Goal: Information Seeking & Learning: Learn about a topic

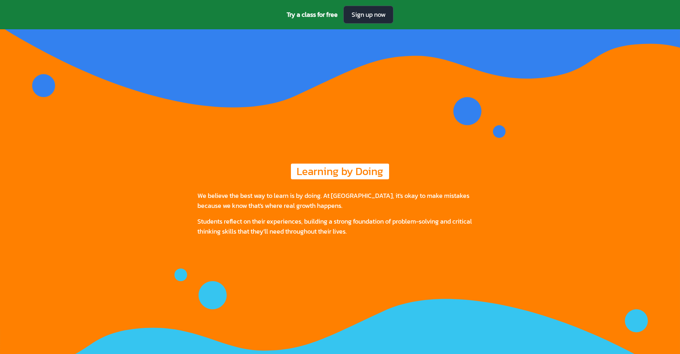
drag, startPoint x: 528, startPoint y: 205, endPoint x: 519, endPoint y: 147, distance: 58.8
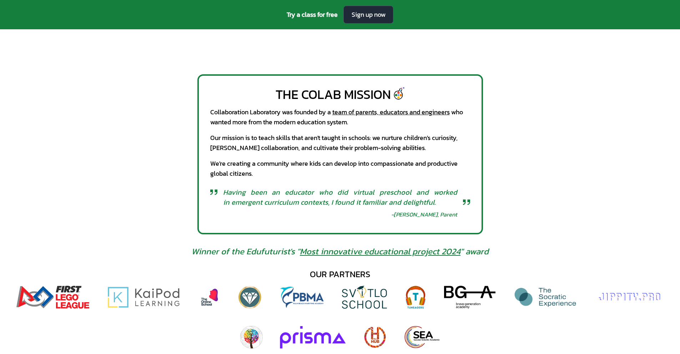
scroll to position [321, 0]
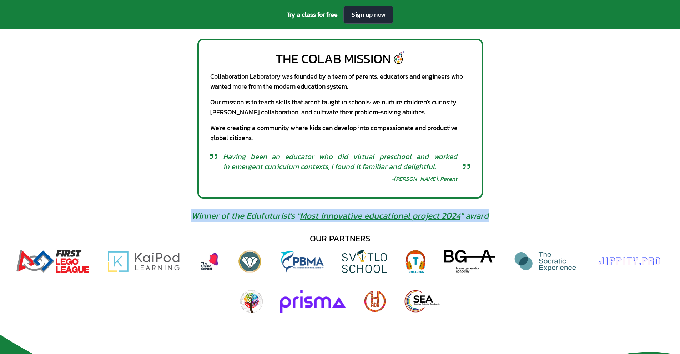
drag, startPoint x: 196, startPoint y: 216, endPoint x: 490, endPoint y: 215, distance: 294.7
click at [490, 215] on div "Winner of the Edufuturist's " Most innovative educational project 2024 " award" at bounding box center [340, 215] width 309 height 11
copy span "Winner of the Edufuturist's " Most innovative educational project 2024 " award"
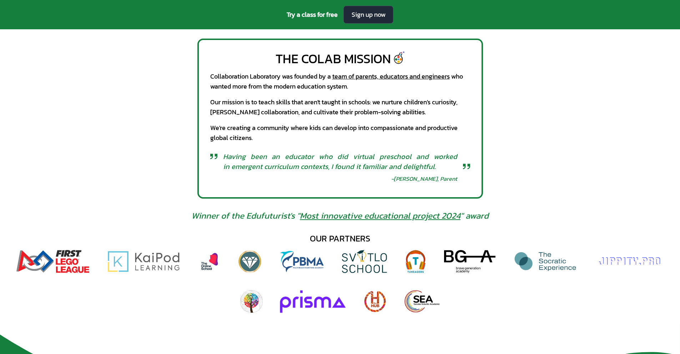
click at [509, 115] on div "The CoLab Mission Collaboration Laboratory was founded by a team of parents, ed…" at bounding box center [340, 119] width 680 height 160
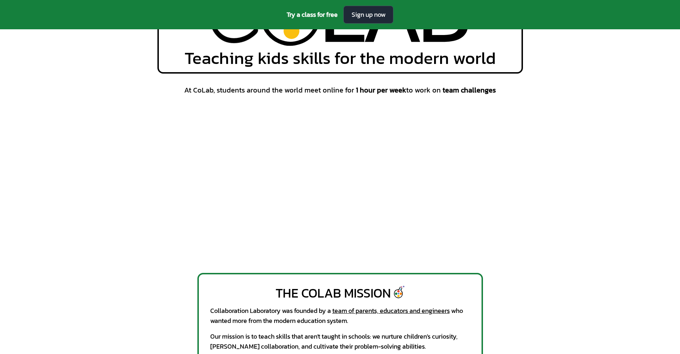
scroll to position [0, 0]
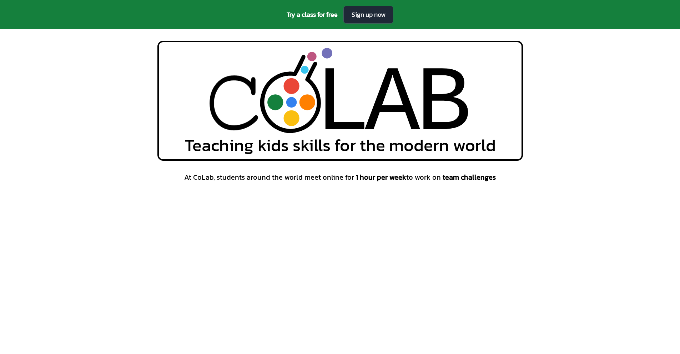
click at [600, 116] on div "L L A A B B Teaching kids skills for the modern world" at bounding box center [340, 101] width 680 height 120
click at [554, 194] on div "At CoLab, students around the world meet online for 1 hour per week to work on …" at bounding box center [340, 260] width 680 height 176
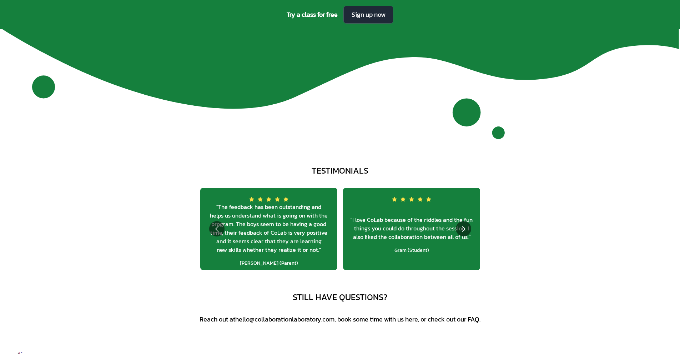
scroll to position [2737, 0]
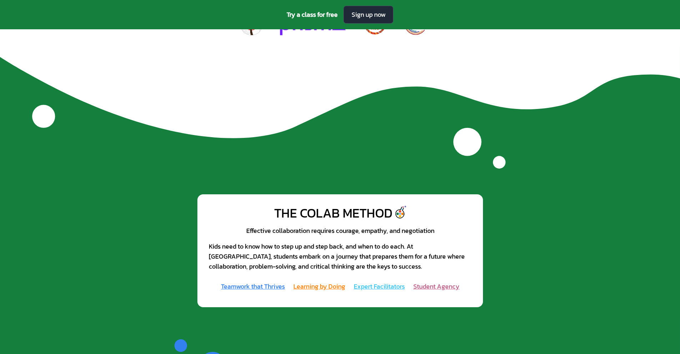
drag, startPoint x: 555, startPoint y: 190, endPoint x: 554, endPoint y: 138, distance: 51.5
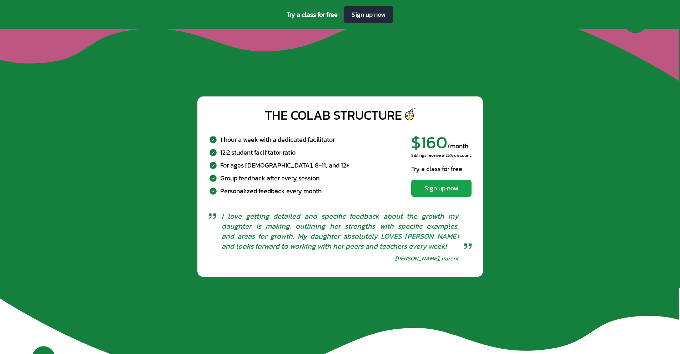
scroll to position [2415, 0]
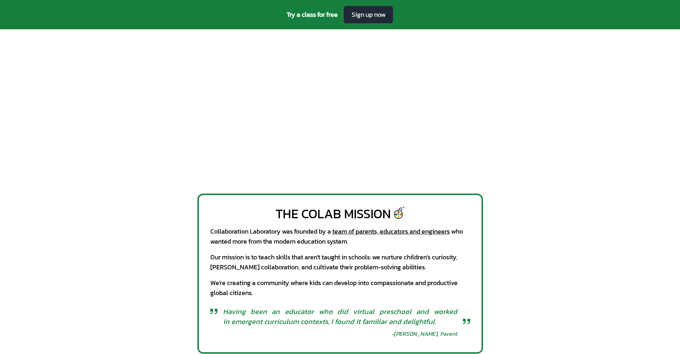
drag, startPoint x: 589, startPoint y: 159, endPoint x: 547, endPoint y: 55, distance: 111.4
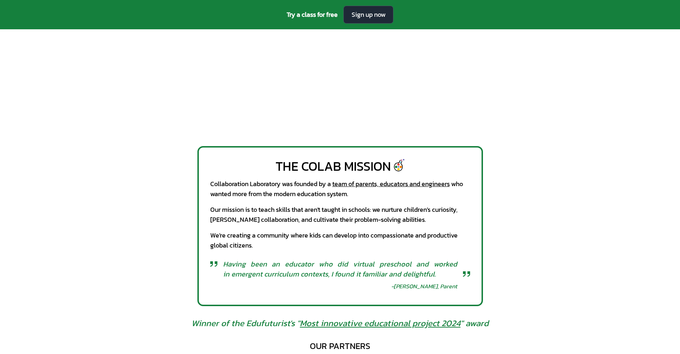
scroll to position [214, 0]
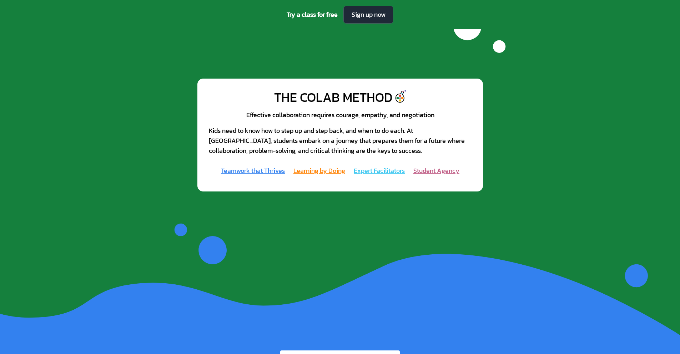
scroll to position [0, 0]
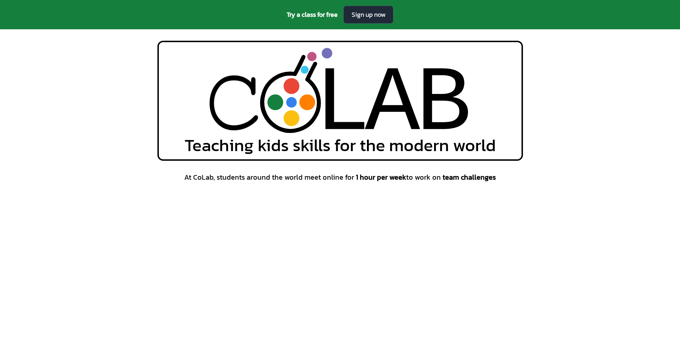
drag, startPoint x: 575, startPoint y: 174, endPoint x: 619, endPoint y: -22, distance: 200.5
drag, startPoint x: 580, startPoint y: 196, endPoint x: 597, endPoint y: 68, distance: 130.1
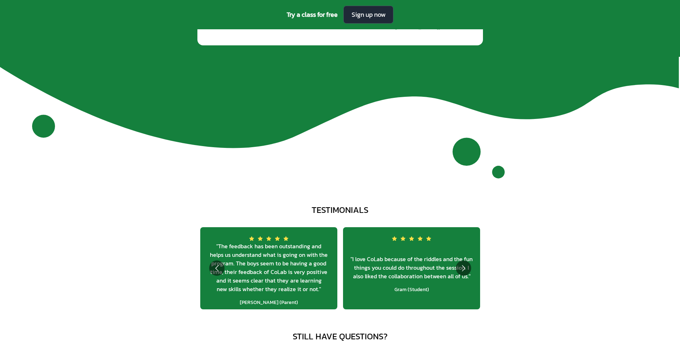
scroll to position [2737, 0]
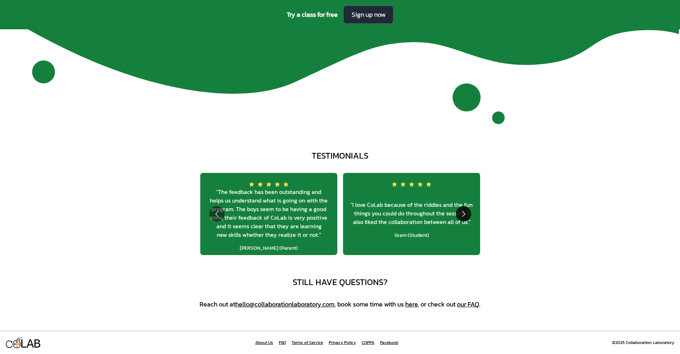
click at [464, 214] on button "Go to next slide" at bounding box center [463, 213] width 15 height 15
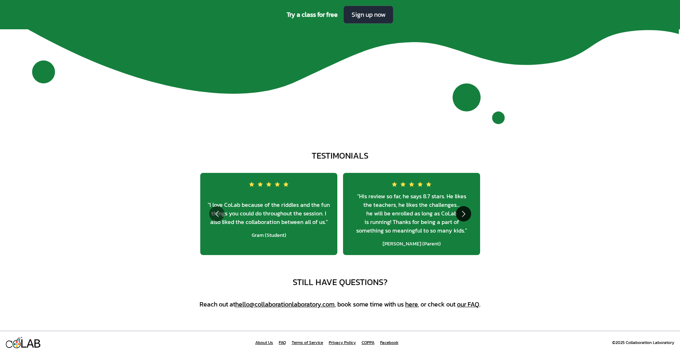
click at [465, 214] on button "Go to next slide" at bounding box center [463, 213] width 15 height 15
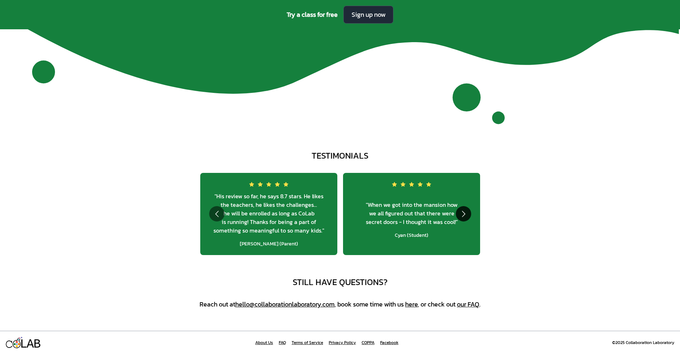
click at [465, 213] on button "Go to next slide" at bounding box center [463, 213] width 15 height 15
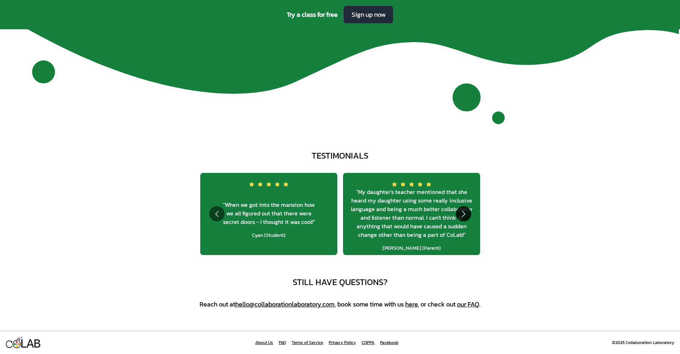
click at [465, 213] on button "Go to next slide" at bounding box center [463, 213] width 15 height 15
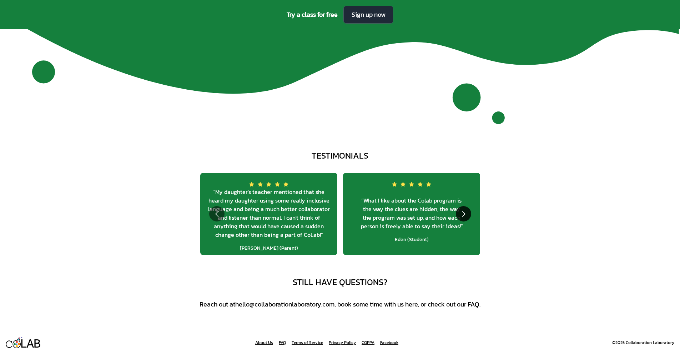
click at [465, 213] on button "Go to next slide" at bounding box center [463, 213] width 15 height 15
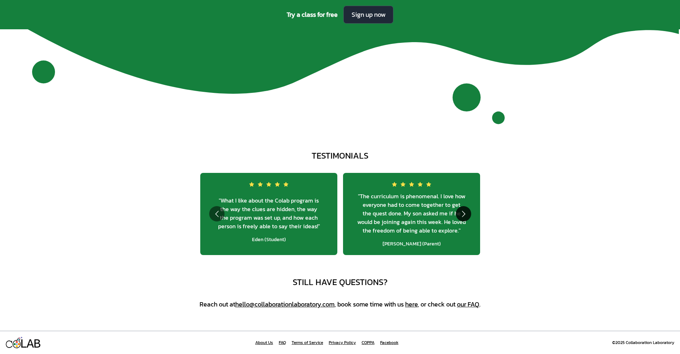
click at [465, 213] on button "Go to next slide" at bounding box center [463, 213] width 15 height 15
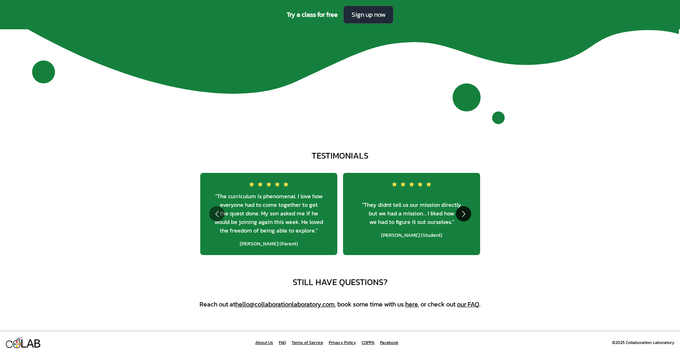
click at [465, 213] on button "Go to next slide" at bounding box center [463, 213] width 15 height 15
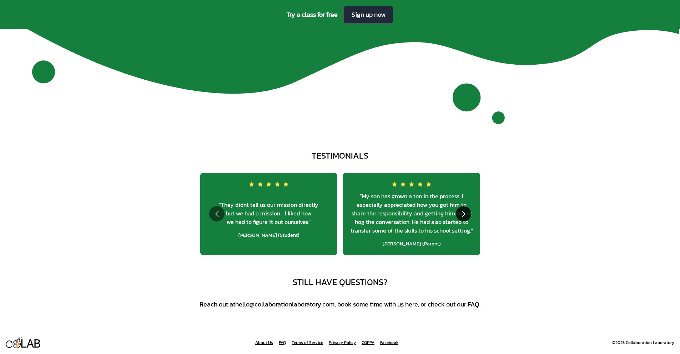
click at [465, 213] on button "Go to next slide" at bounding box center [463, 213] width 15 height 15
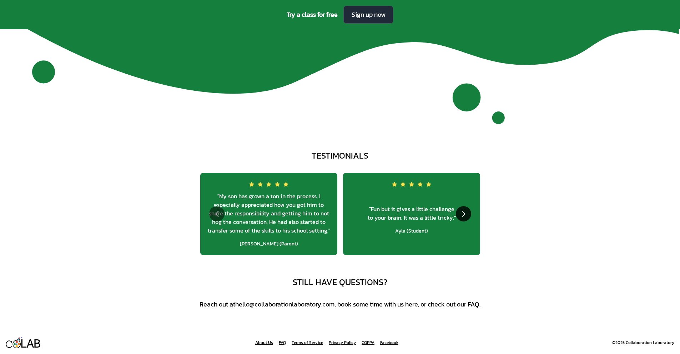
click at [465, 213] on button "Go to next slide" at bounding box center [463, 213] width 15 height 15
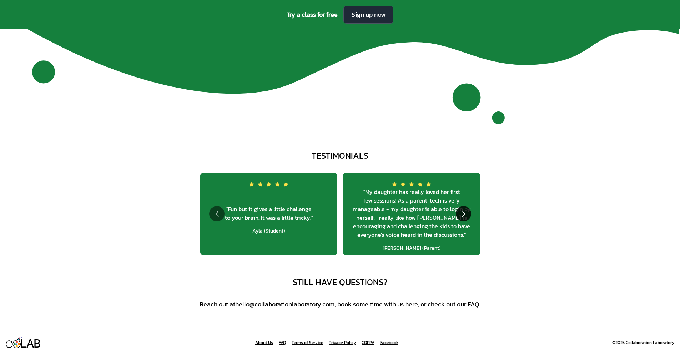
click at [465, 213] on button "Go to next slide" at bounding box center [463, 213] width 15 height 15
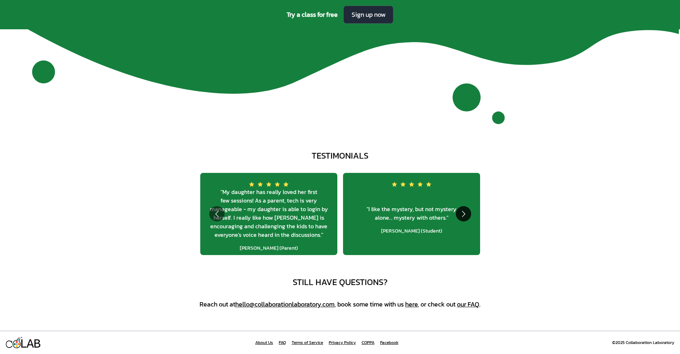
click at [465, 213] on button "Go to next slide" at bounding box center [463, 213] width 15 height 15
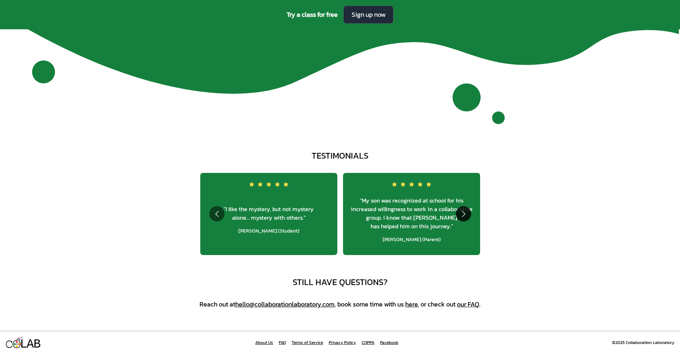
click at [465, 213] on button "Go to next slide" at bounding box center [463, 213] width 15 height 15
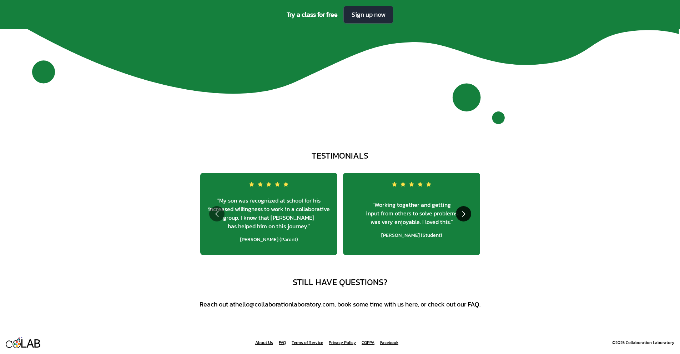
click at [465, 213] on button "Go to next slide" at bounding box center [463, 213] width 15 height 15
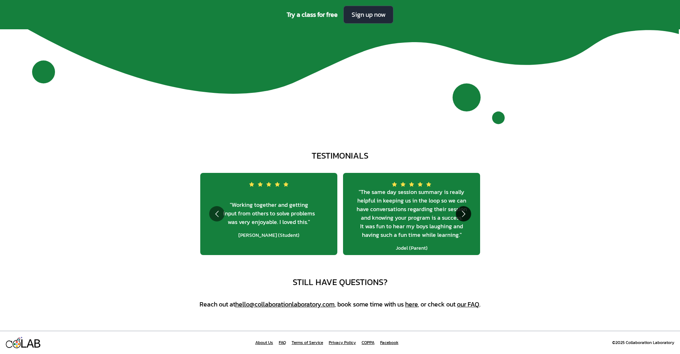
click at [465, 213] on button "Go to next slide" at bounding box center [463, 213] width 15 height 15
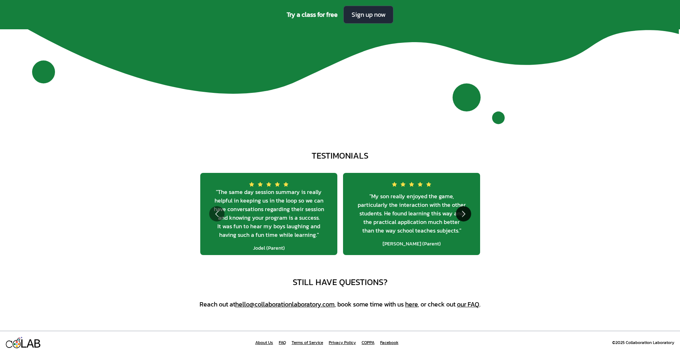
click at [465, 213] on button "Go to next slide" at bounding box center [463, 213] width 15 height 15
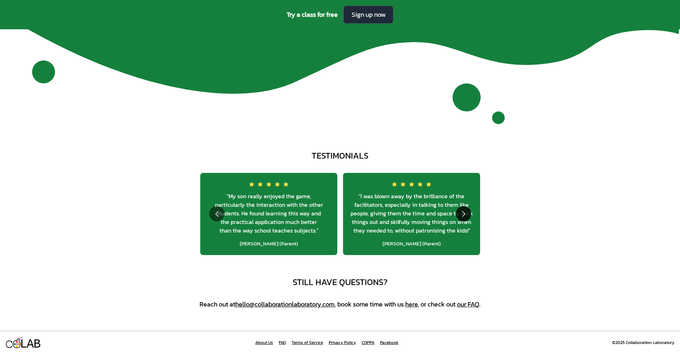
click at [465, 213] on button "Go to next slide" at bounding box center [463, 213] width 15 height 15
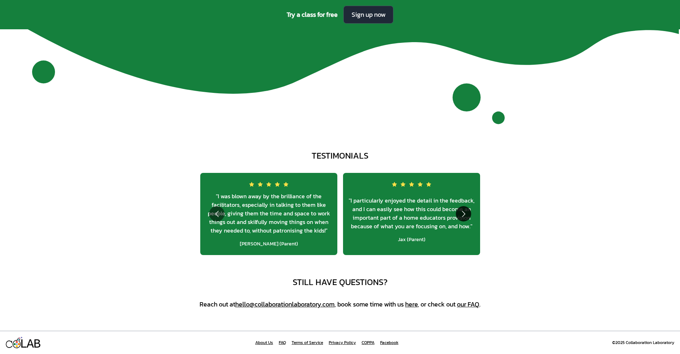
click at [465, 213] on button "Go to next slide" at bounding box center [463, 213] width 15 height 15
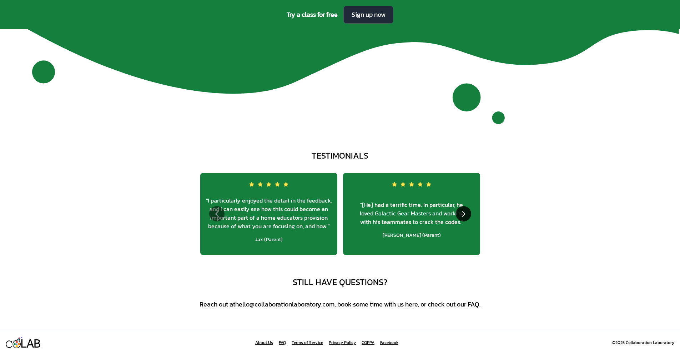
click at [465, 213] on button "Go to next slide" at bounding box center [463, 213] width 15 height 15
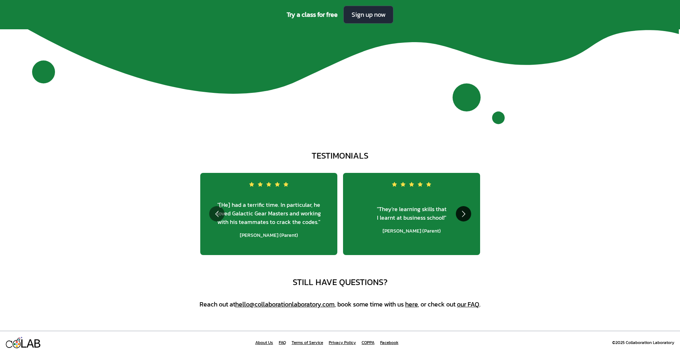
click at [465, 213] on button "Go to next slide" at bounding box center [463, 213] width 15 height 15
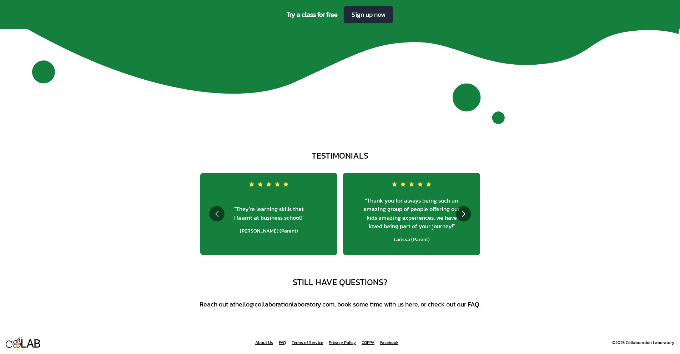
drag, startPoint x: 500, startPoint y: 210, endPoint x: 503, endPoint y: 213, distance: 4.1
click at [461, 214] on button "Go to next slide" at bounding box center [463, 213] width 15 height 15
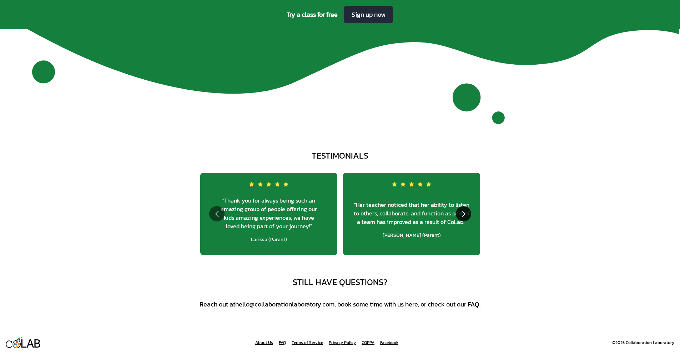
click at [464, 213] on button "Go to next slide" at bounding box center [463, 213] width 15 height 15
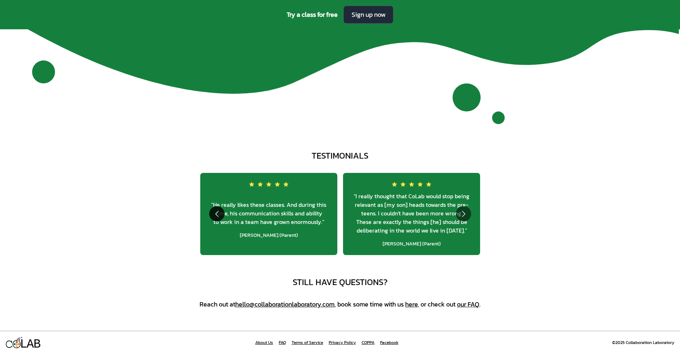
click at [218, 220] on button "Go to previous slide" at bounding box center [216, 213] width 15 height 15
click at [218, 216] on button "Go to previous slide" at bounding box center [216, 213] width 15 height 15
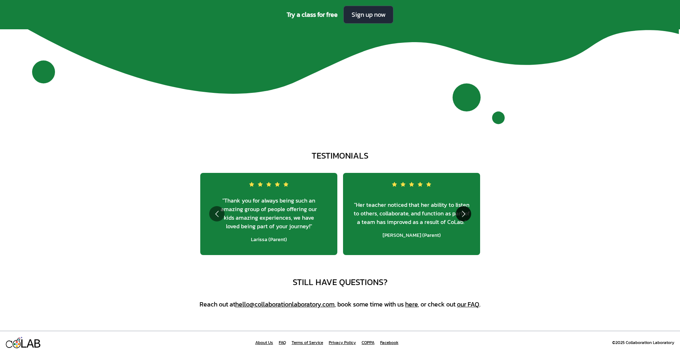
click at [456, 213] on button "Go to next slide" at bounding box center [463, 213] width 15 height 15
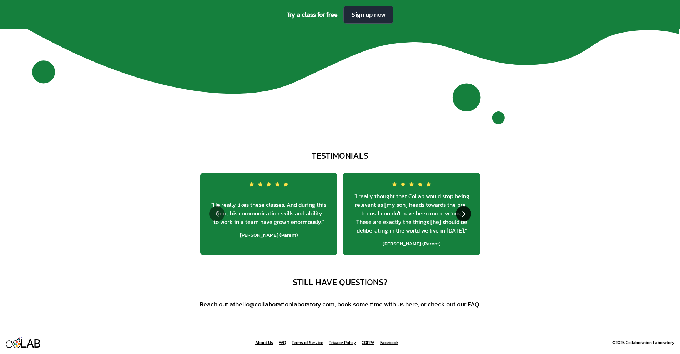
click at [458, 211] on button "Go to next slide" at bounding box center [463, 213] width 15 height 15
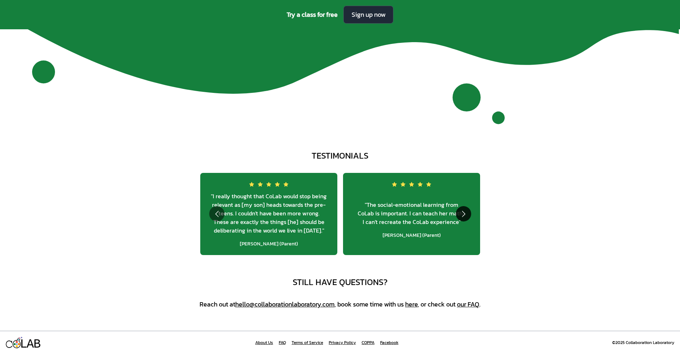
click at [463, 210] on button "Go to next slide" at bounding box center [463, 213] width 15 height 15
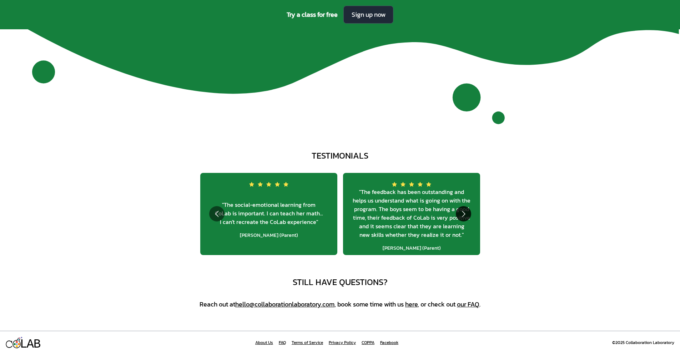
click at [463, 210] on button "Go to next slide" at bounding box center [463, 213] width 15 height 15
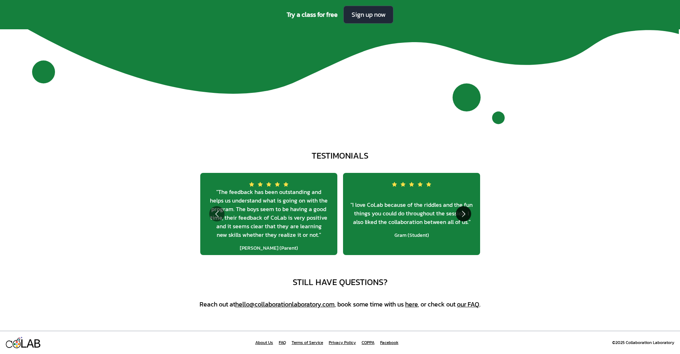
click at [463, 210] on button "Go to next slide" at bounding box center [463, 213] width 15 height 15
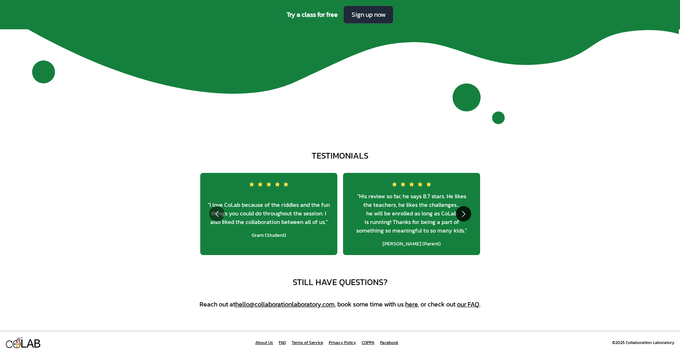
click at [464, 209] on button "Go to next slide" at bounding box center [463, 213] width 15 height 15
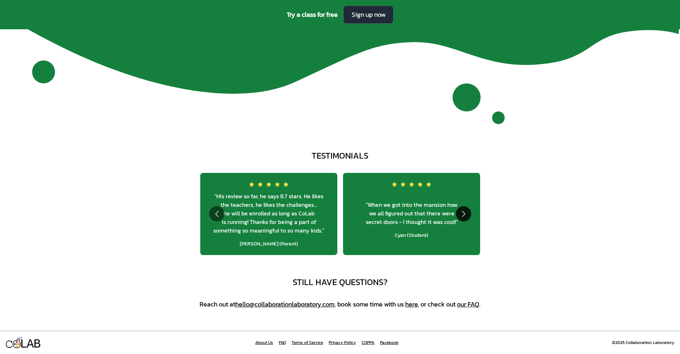
click at [464, 209] on button "Go to next slide" at bounding box center [463, 213] width 15 height 15
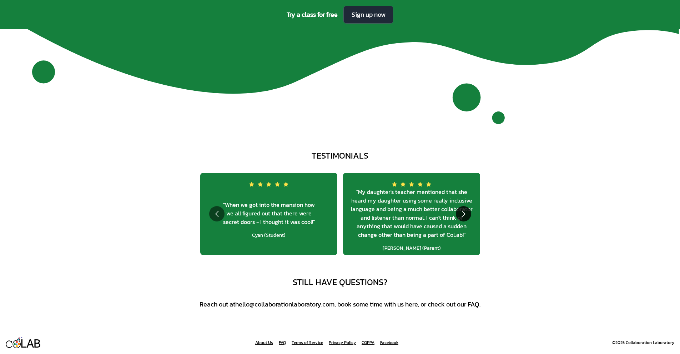
click at [464, 209] on button "Go to next slide" at bounding box center [463, 213] width 15 height 15
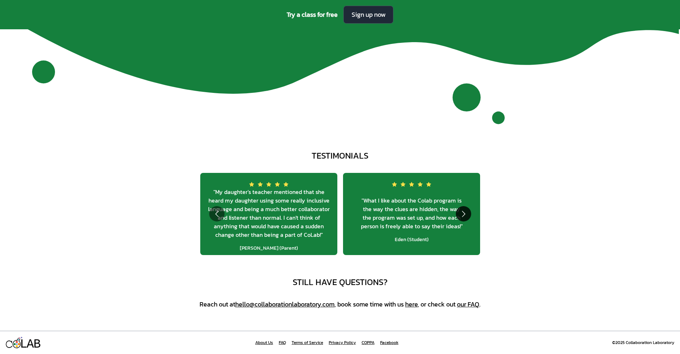
click at [463, 214] on button "Go to next slide" at bounding box center [463, 213] width 15 height 15
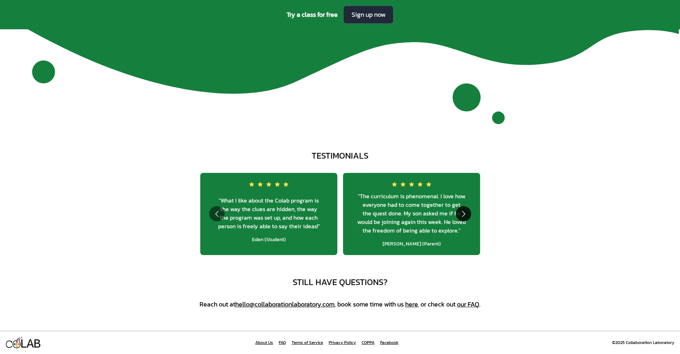
click at [463, 211] on button "Go to next slide" at bounding box center [463, 213] width 15 height 15
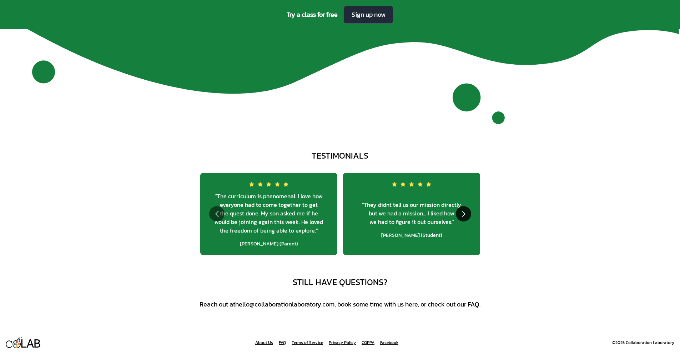
click at [463, 210] on button "Go to next slide" at bounding box center [463, 213] width 15 height 15
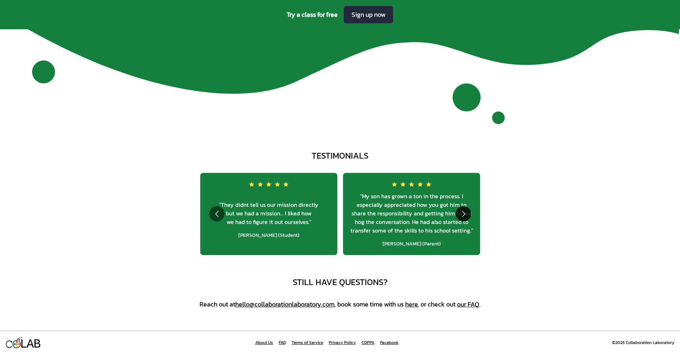
click at [463, 210] on button "Go to next slide" at bounding box center [463, 213] width 15 height 15
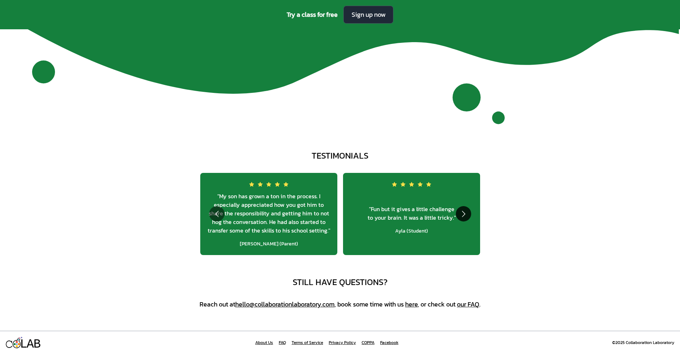
click at [463, 210] on button "Go to next slide" at bounding box center [463, 213] width 15 height 15
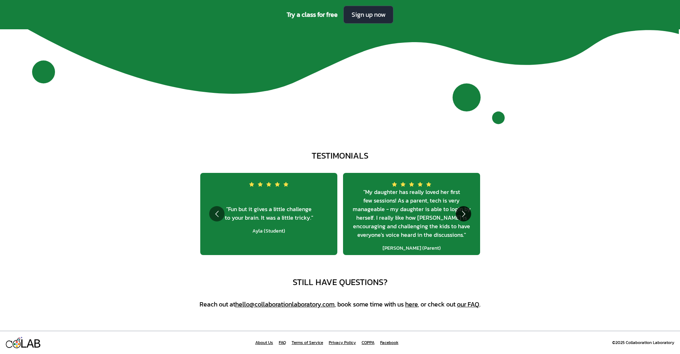
click at [463, 210] on button "Go to next slide" at bounding box center [463, 213] width 15 height 15
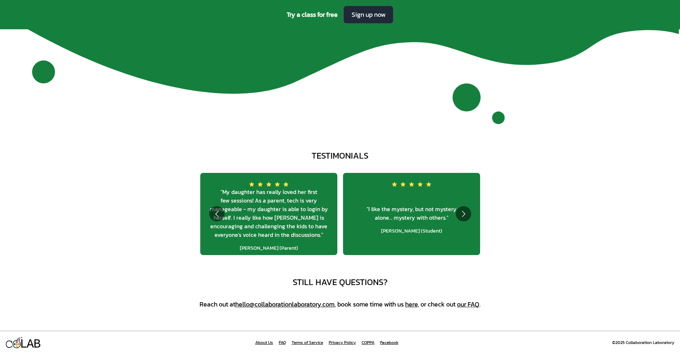
click at [458, 177] on div "" I like the mystery, but not mystery alone… mystery with others. " León (Stude…" at bounding box center [411, 214] width 137 height 82
drag, startPoint x: 249, startPoint y: 343, endPoint x: 418, endPoint y: 341, distance: 168.6
click at [418, 341] on div "L L A A B B About Us FAQ Terms of Service Privacy Policy COPPA Facebook ©2025 C…" at bounding box center [340, 343] width 680 height 24
click at [405, 344] on div "L L A A B B About Us FAQ Terms of Service Privacy Policy COPPA Facebook ©2025 C…" at bounding box center [340, 343] width 680 height 24
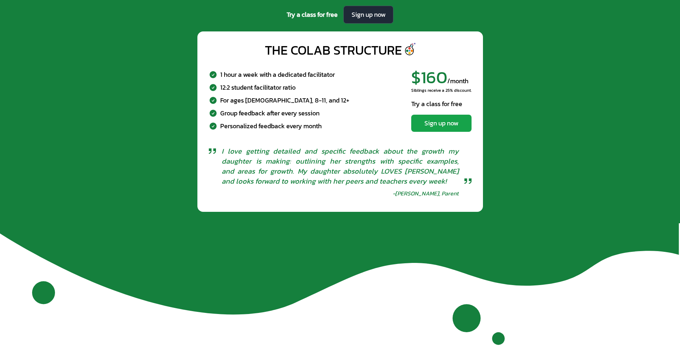
scroll to position [0, 0]
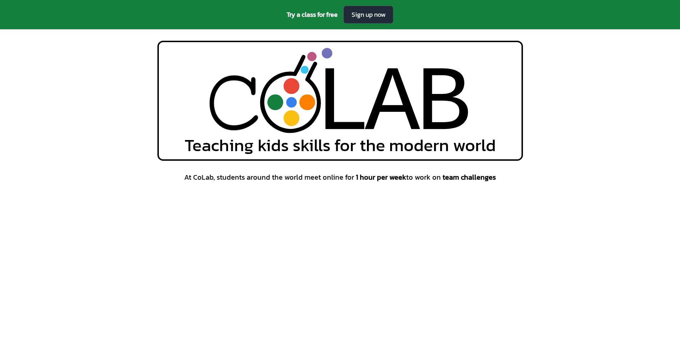
drag, startPoint x: 469, startPoint y: 273, endPoint x: 284, endPoint y: 8, distance: 323.7
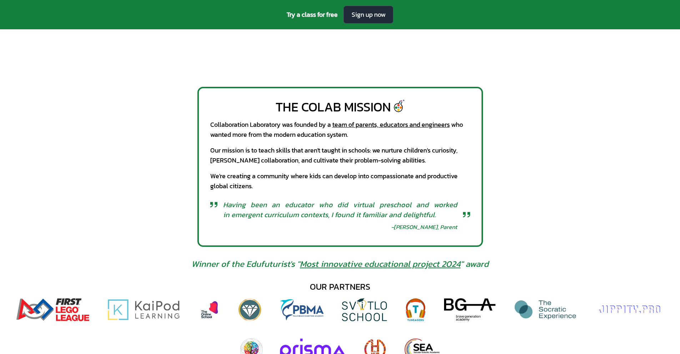
scroll to position [2737, 0]
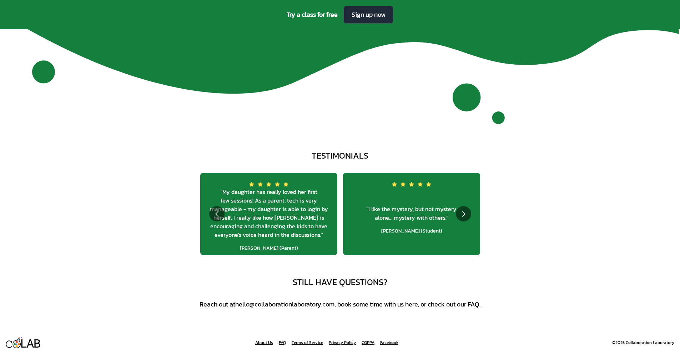
drag, startPoint x: 572, startPoint y: 165, endPoint x: 590, endPoint y: 354, distance: 190.2
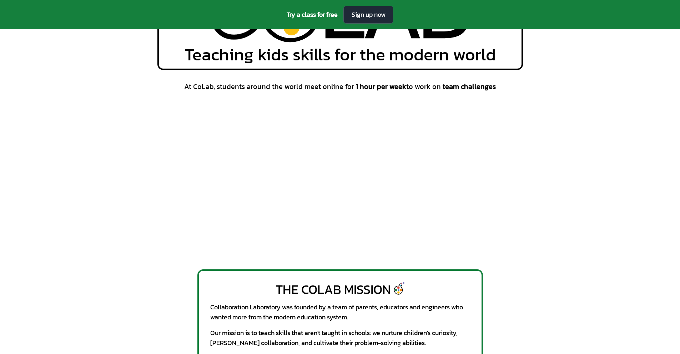
scroll to position [0, 0]
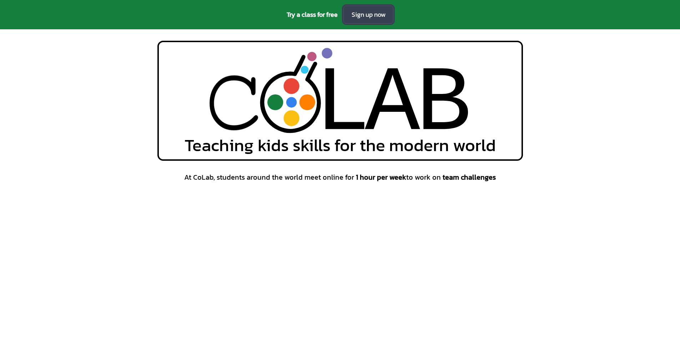
click at [365, 14] on link "Sign up now" at bounding box center [369, 15] width 50 height 18
click at [361, 15] on link "Sign up now" at bounding box center [369, 15] width 50 height 18
click at [568, 149] on div "L L A A B B Teaching kids skills for the modern world" at bounding box center [340, 101] width 680 height 120
click at [356, 14] on link "Sign up now" at bounding box center [369, 15] width 50 height 18
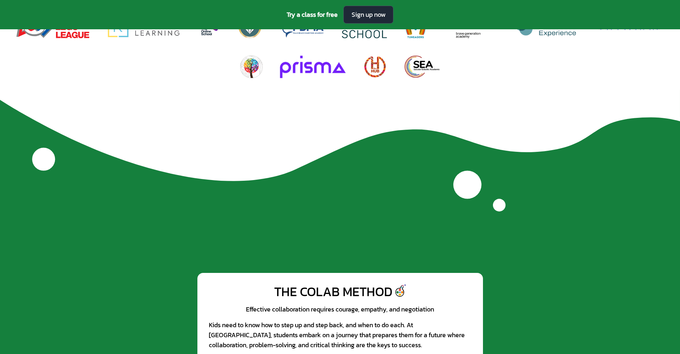
scroll to position [2737, 0]
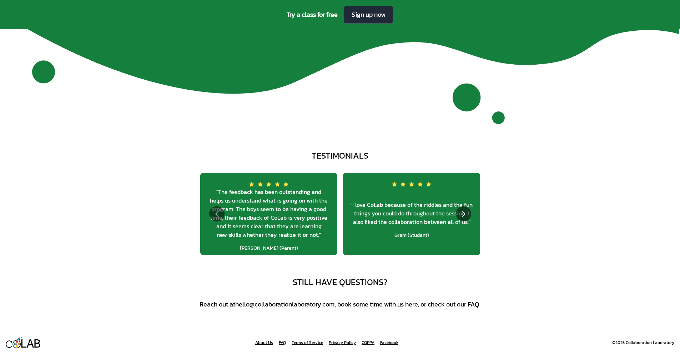
drag, startPoint x: 569, startPoint y: 125, endPoint x: 499, endPoint y: 321, distance: 207.7
drag, startPoint x: 266, startPoint y: 343, endPoint x: 276, endPoint y: 335, distance: 12.4
drag, startPoint x: 610, startPoint y: 85, endPoint x: 585, endPoint y: 247, distance: 163.4
drag, startPoint x: 531, startPoint y: 117, endPoint x: 491, endPoint y: 218, distance: 108.2
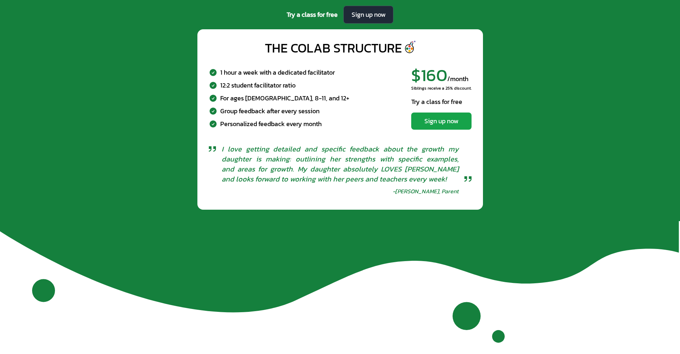
scroll to position [2487, 0]
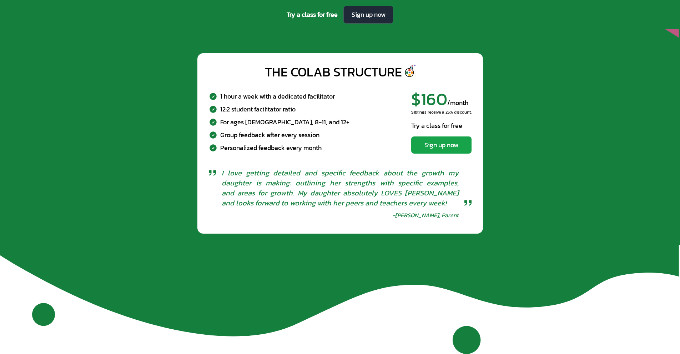
click at [582, 132] on div "The CoLab Structure 1 hour a week with a dedicated facilitator 12:2 student fac…" at bounding box center [340, 143] width 669 height 180
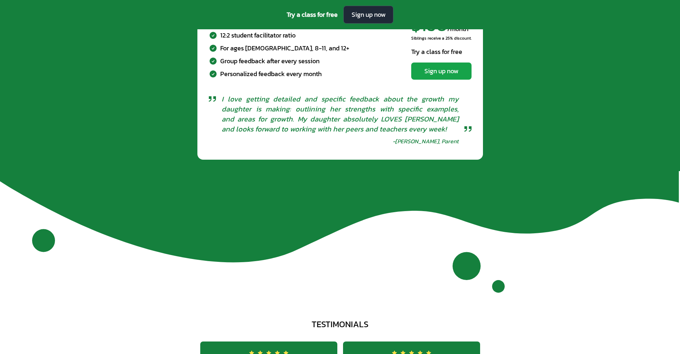
scroll to position [2737, 0]
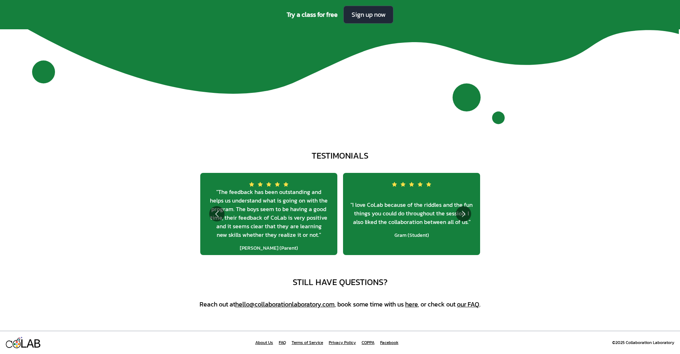
drag, startPoint x: 580, startPoint y: 210, endPoint x: 418, endPoint y: 348, distance: 213.1
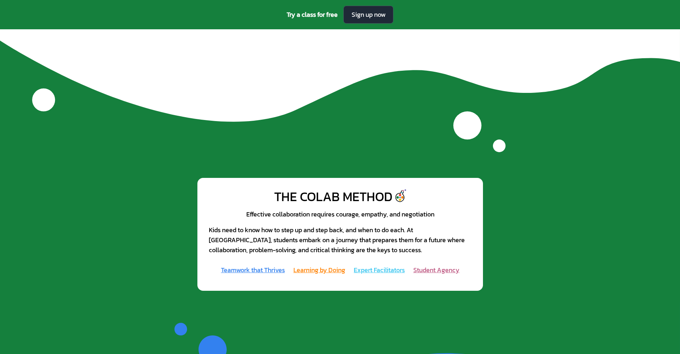
scroll to position [0, 0]
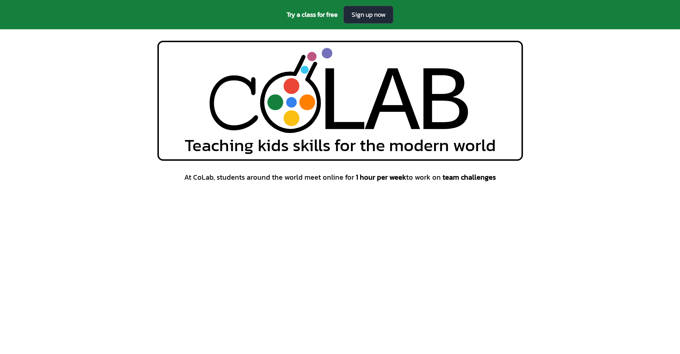
drag, startPoint x: 521, startPoint y: 193, endPoint x: 680, endPoint y: 37, distance: 222.8
click at [562, 125] on div "L L A A B B Teaching kids skills for the modern world" at bounding box center [340, 101] width 680 height 120
click at [522, 11] on div "Try a class for free Sign up now" at bounding box center [340, 14] width 680 height 29
click at [107, 229] on div "At CoLab, students around the world meet online for 1 hour per week to work on …" at bounding box center [340, 260] width 680 height 176
click at [2, 153] on div "L L A A B B Teaching kids skills for the modern world" at bounding box center [340, 101] width 680 height 120
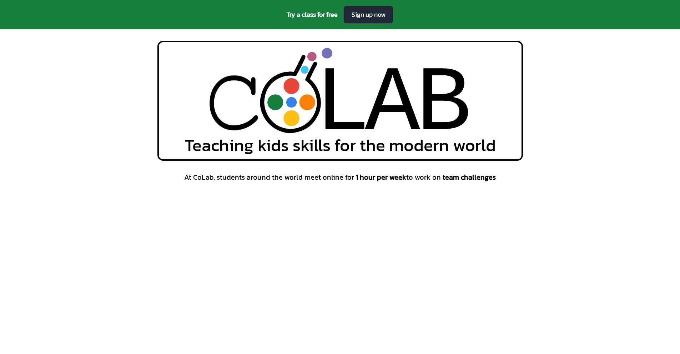
click at [552, 75] on div "L L A A B B Teaching kids skills for the modern world" at bounding box center [340, 101] width 680 height 120
click at [563, 92] on div "L L A A B B Teaching kids skills for the modern world" at bounding box center [340, 101] width 680 height 120
drag, startPoint x: 617, startPoint y: 147, endPoint x: 613, endPoint y: 143, distance: 5.3
click at [617, 147] on div "L L A A B B Teaching kids skills for the modern world" at bounding box center [340, 101] width 680 height 120
click at [611, 138] on div "L L A A B B Teaching kids skills for the modern world" at bounding box center [340, 101] width 680 height 120
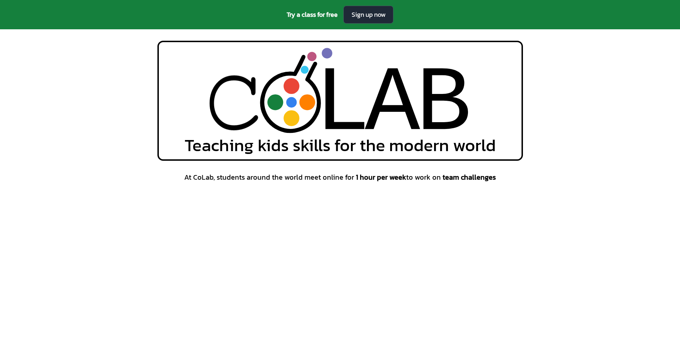
drag, startPoint x: 169, startPoint y: 269, endPoint x: 200, endPoint y: 264, distance: 30.8
click at [169, 269] on div "At CoLab, students around the world meet online for 1 hour per week to work on …" at bounding box center [341, 260] width 366 height 176
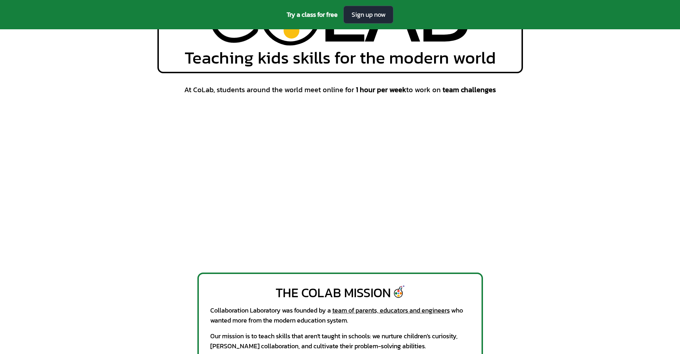
scroll to position [143, 0]
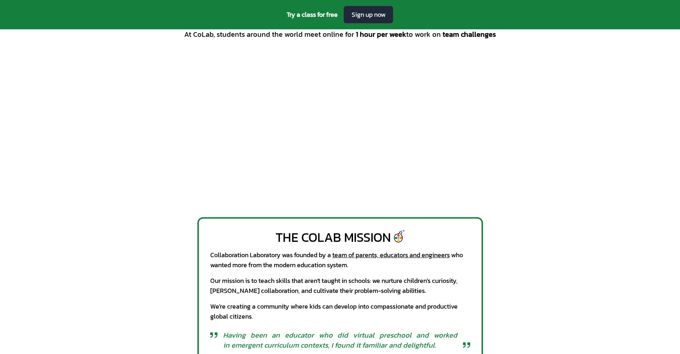
drag, startPoint x: 620, startPoint y: 231, endPoint x: 617, endPoint y: 230, distance: 3.7
click at [617, 230] on div "The CoLab Mission Collaboration Laboratory was founded by a team of parents, ed…" at bounding box center [340, 297] width 680 height 160
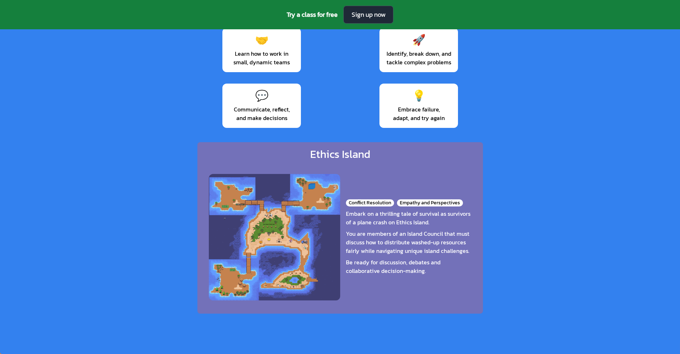
scroll to position [0, 0]
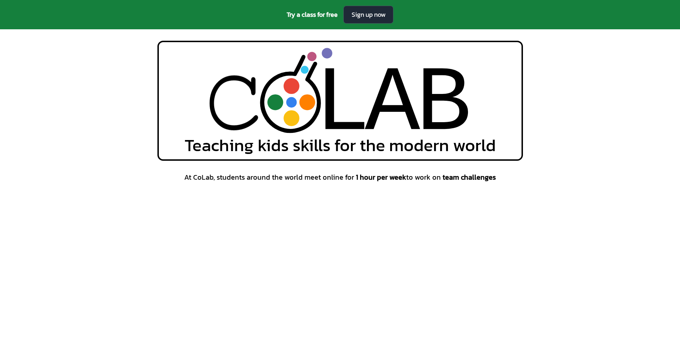
drag, startPoint x: 519, startPoint y: 256, endPoint x: 315, endPoint y: 156, distance: 227.5
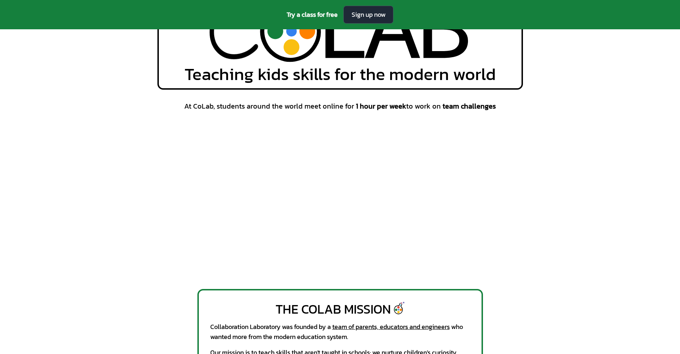
scroll to position [71, 0]
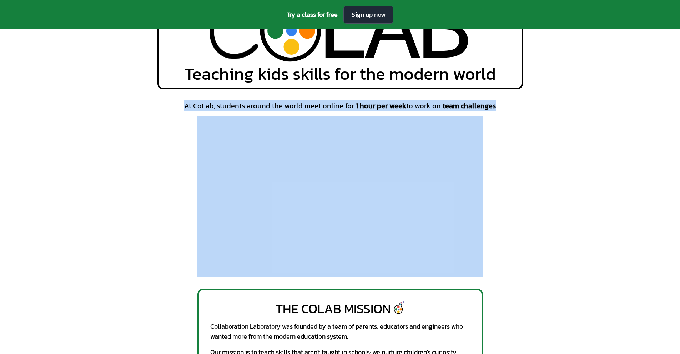
click at [557, 210] on div "At CoLab, students around the world meet online for 1 hour per week to work on …" at bounding box center [340, 189] width 680 height 176
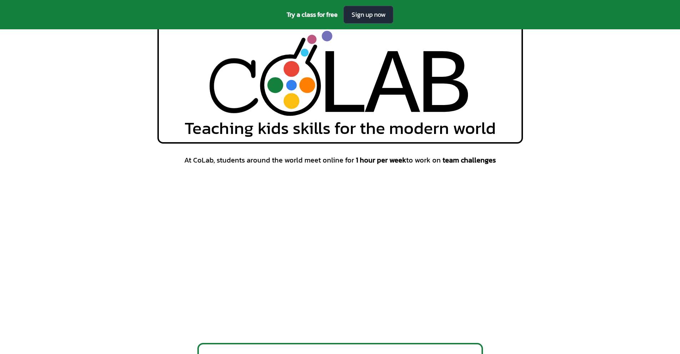
scroll to position [0, 0]
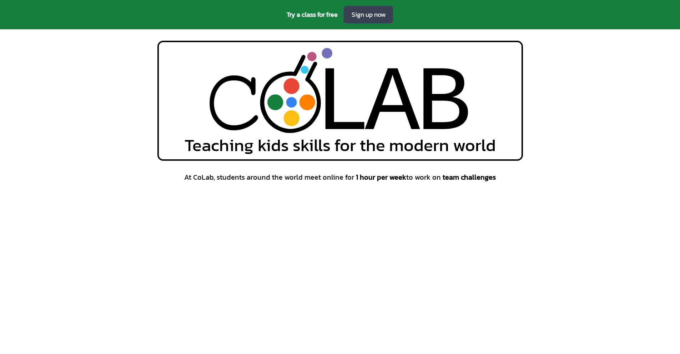
drag, startPoint x: 361, startPoint y: 24, endPoint x: 365, endPoint y: 19, distance: 6.6
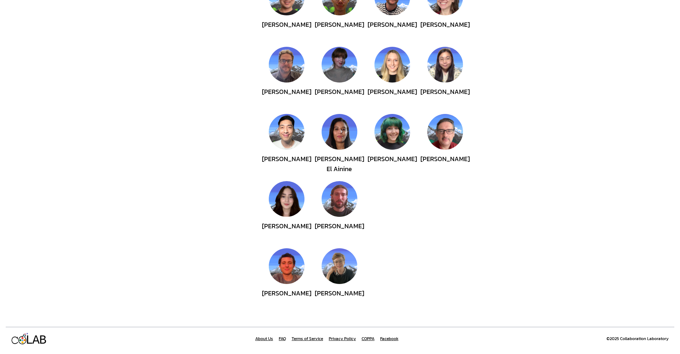
scroll to position [295, 0]
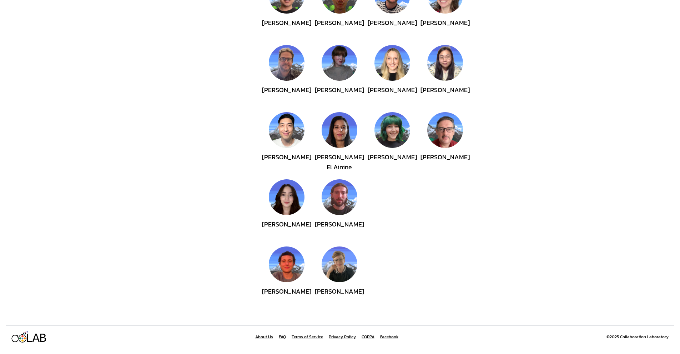
click at [368, 335] on link "COPPA" at bounding box center [368, 337] width 13 height 6
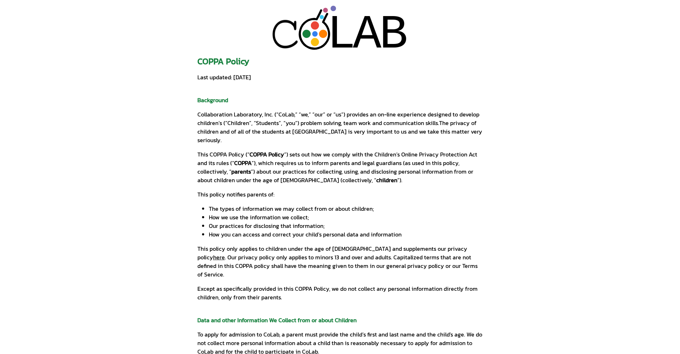
drag, startPoint x: 616, startPoint y: 145, endPoint x: 390, endPoint y: -14, distance: 275.9
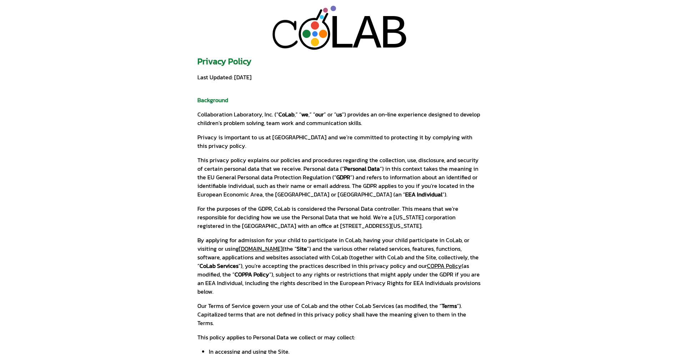
drag, startPoint x: 560, startPoint y: 161, endPoint x: 510, endPoint y: -31, distance: 198.6
